Goal: Task Accomplishment & Management: Complete application form

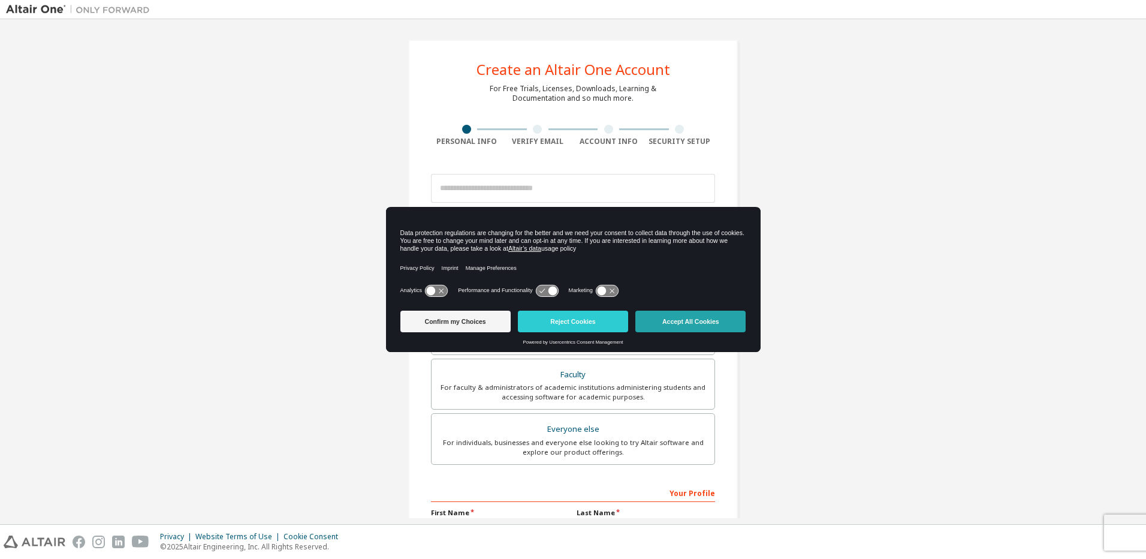
click at [672, 328] on button "Accept All Cookies" at bounding box center [691, 322] width 110 height 22
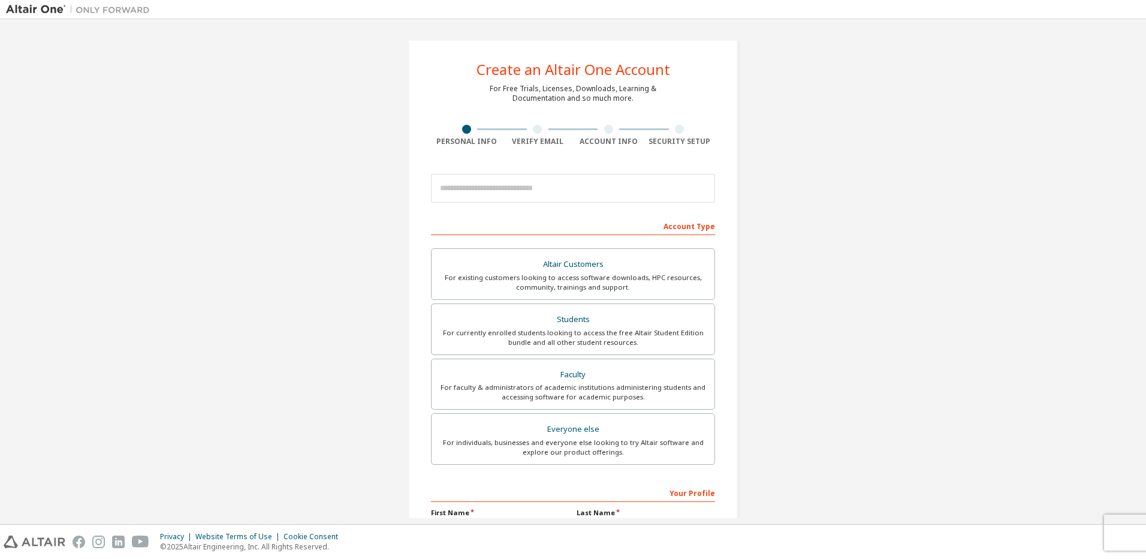
drag, startPoint x: 838, startPoint y: 229, endPoint x: 823, endPoint y: 216, distance: 19.5
click at [838, 224] on div "Create an Altair One Account For Free Trials, Licenses, Downloads, Learning & D…" at bounding box center [573, 342] width 1134 height 635
click at [498, 186] on input "email" at bounding box center [573, 188] width 284 height 29
type input "**********"
click at [609, 223] on div "Account Type" at bounding box center [573, 225] width 284 height 19
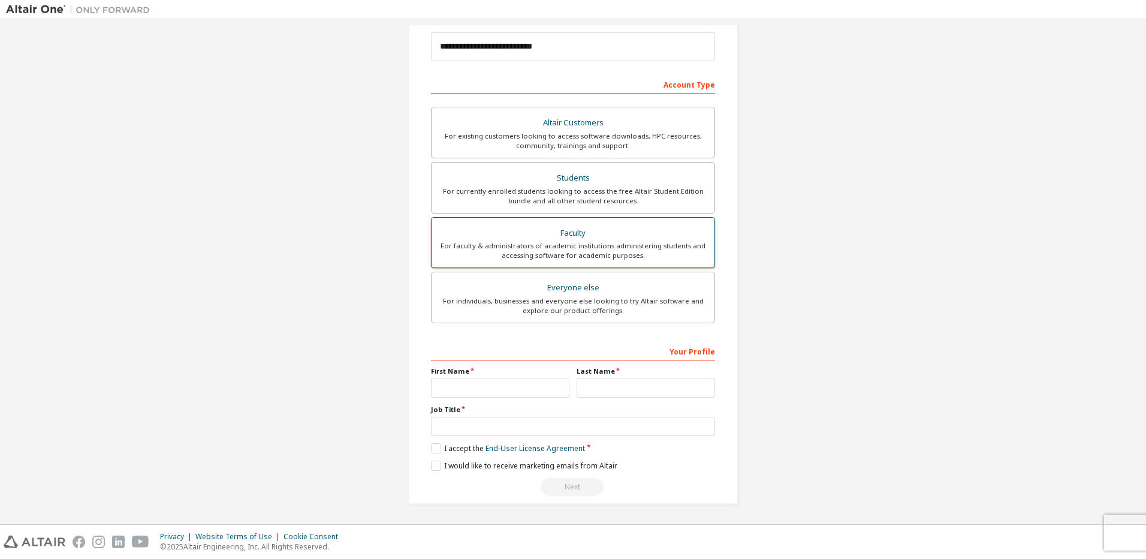
scroll to position [142, 0]
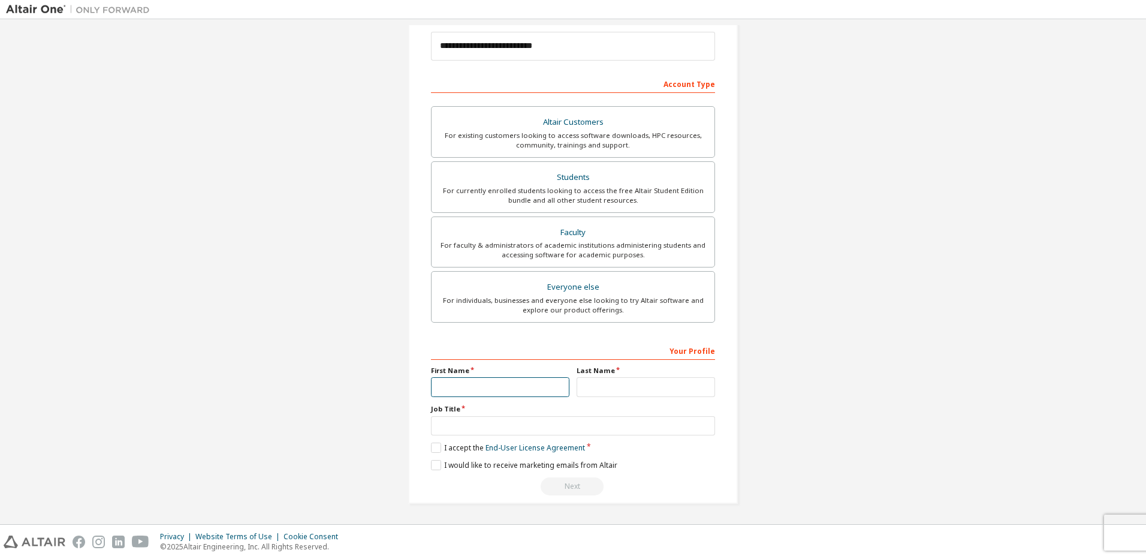
click at [508, 383] on input "text" at bounding box center [500, 387] width 138 height 20
click at [604, 194] on div "For currently enrolled students looking to access the free Altair Student Editi…" at bounding box center [573, 195] width 269 height 19
click at [530, 390] on input "text" at bounding box center [500, 387] width 138 height 20
type input "**"
click at [673, 383] on input "text" at bounding box center [646, 387] width 138 height 20
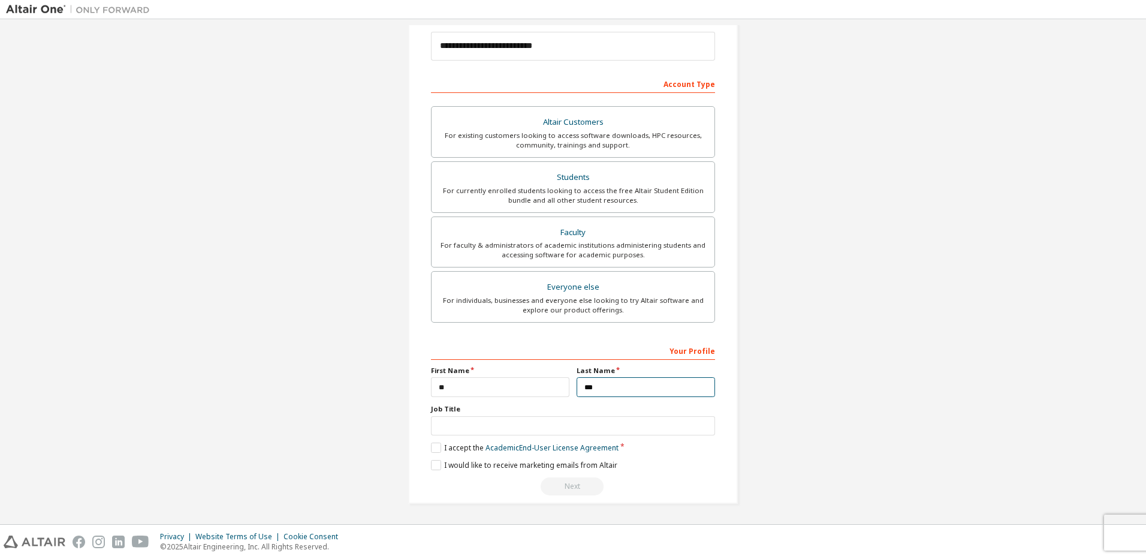
type input "***"
click at [651, 429] on input "text" at bounding box center [573, 426] width 284 height 20
click at [435, 448] on label "I accept the Academic End-User License Agreement" at bounding box center [525, 447] width 188 height 10
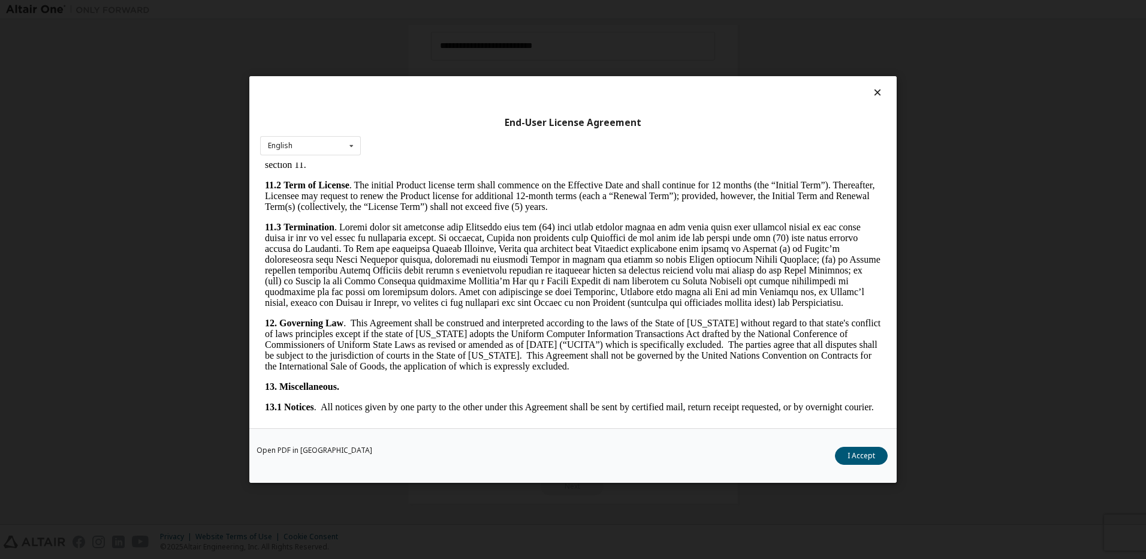
scroll to position [1900, 0]
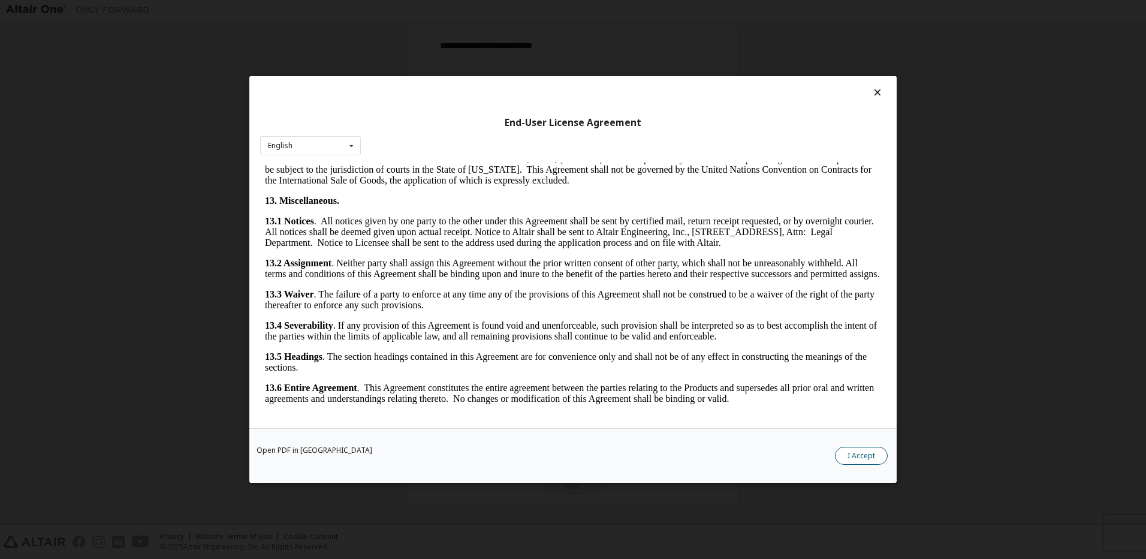
click at [868, 452] on button "I Accept" at bounding box center [861, 456] width 53 height 18
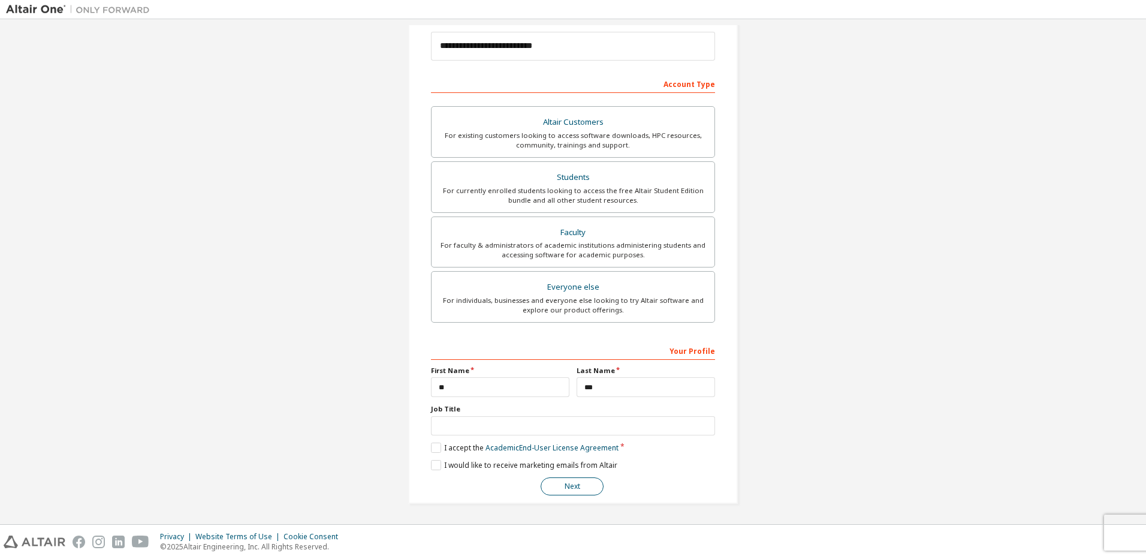
click at [589, 489] on button "Next" at bounding box center [572, 486] width 63 height 18
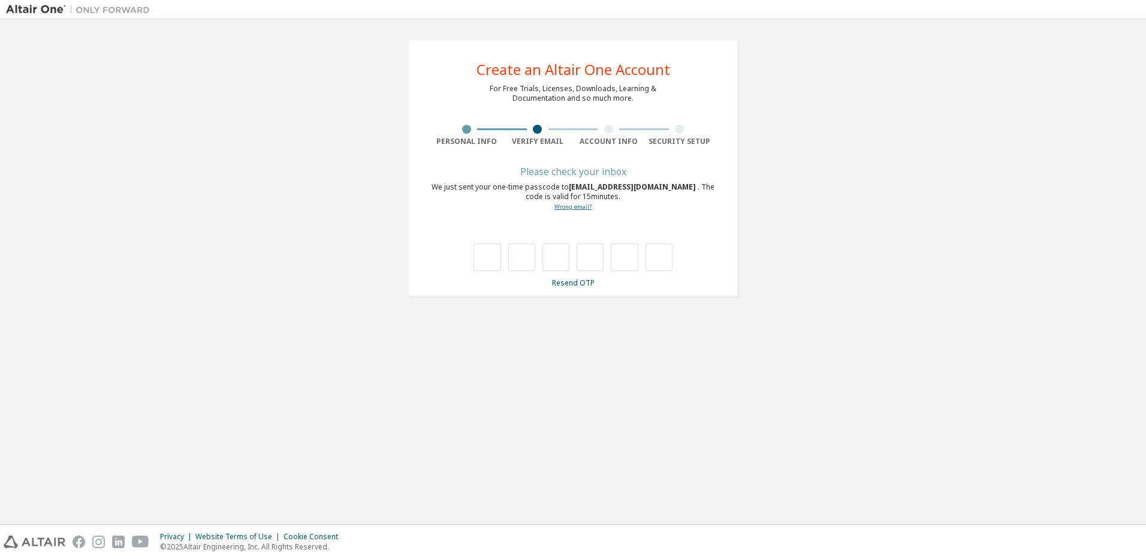
type input "*"
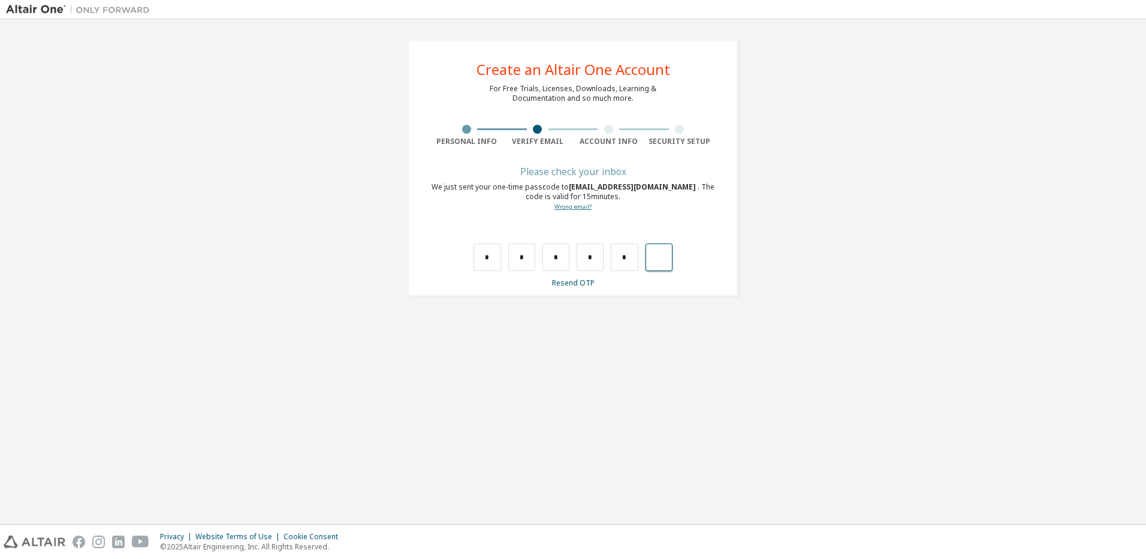
type input "*"
